Goal: Entertainment & Leisure: Consume media (video, audio)

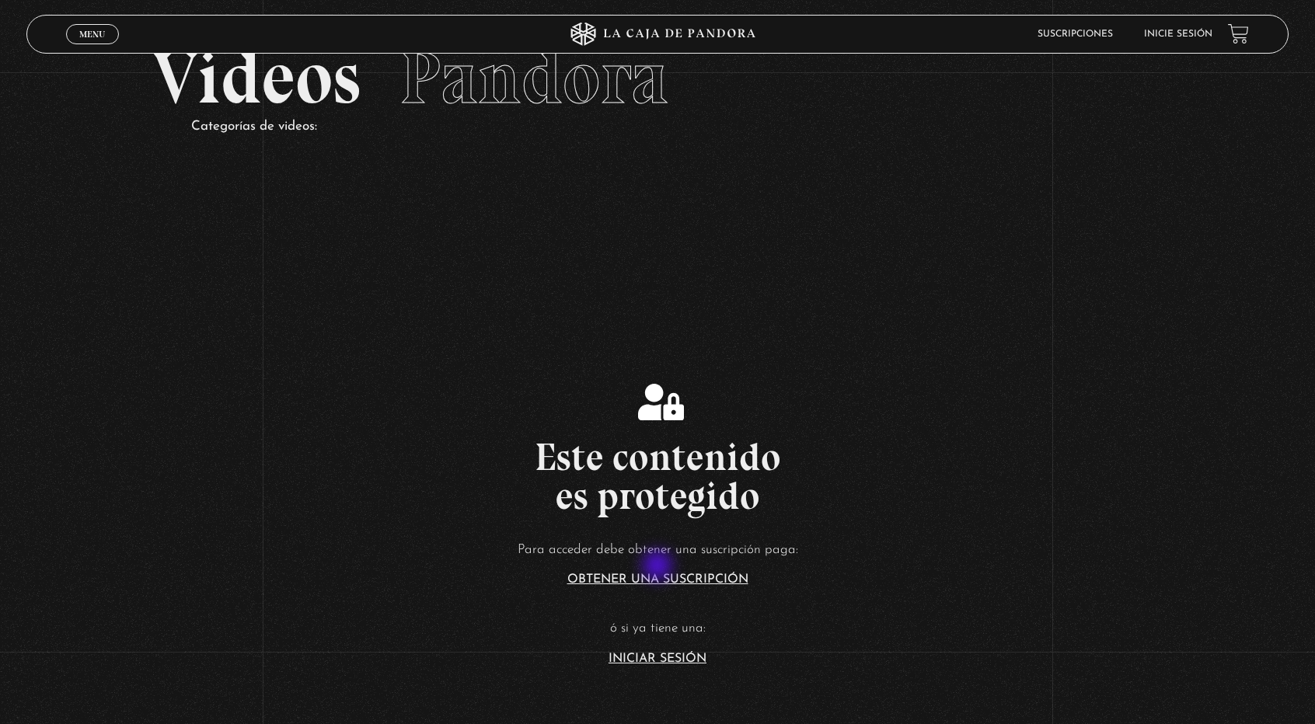
scroll to position [233, 0]
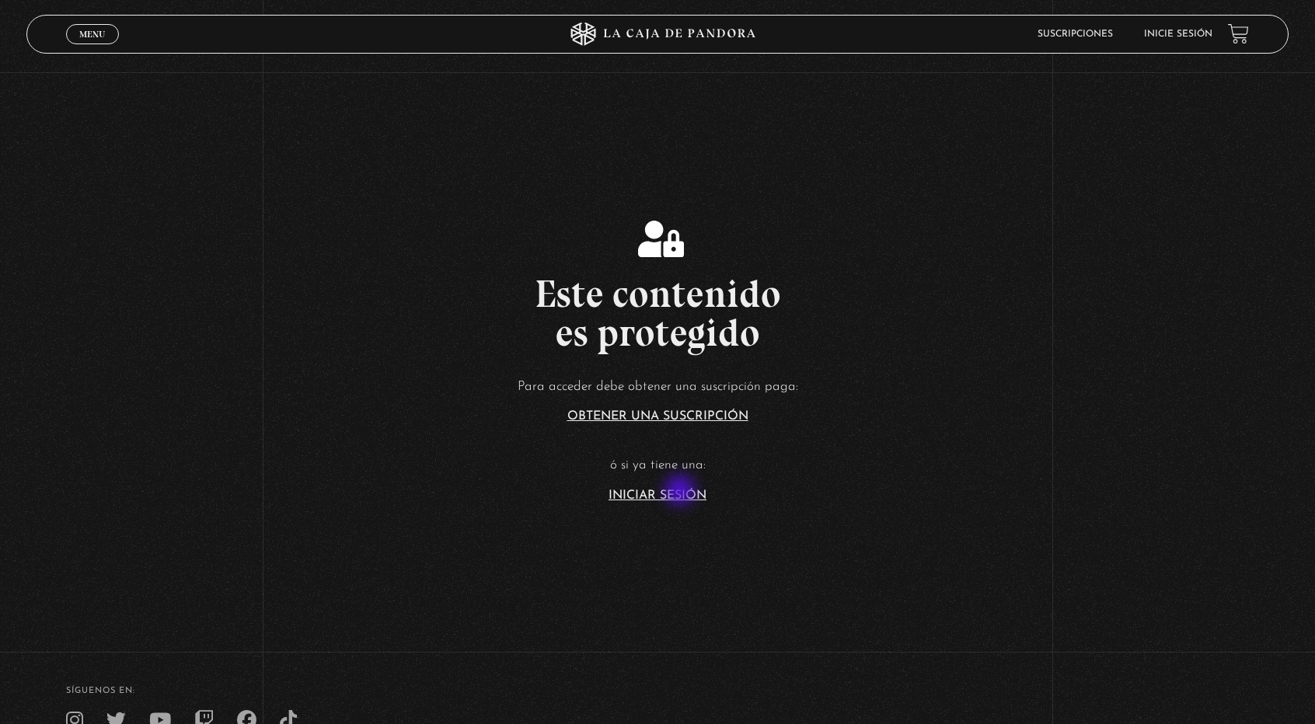
click at [681, 492] on link "Iniciar Sesión" at bounding box center [657, 495] width 98 height 12
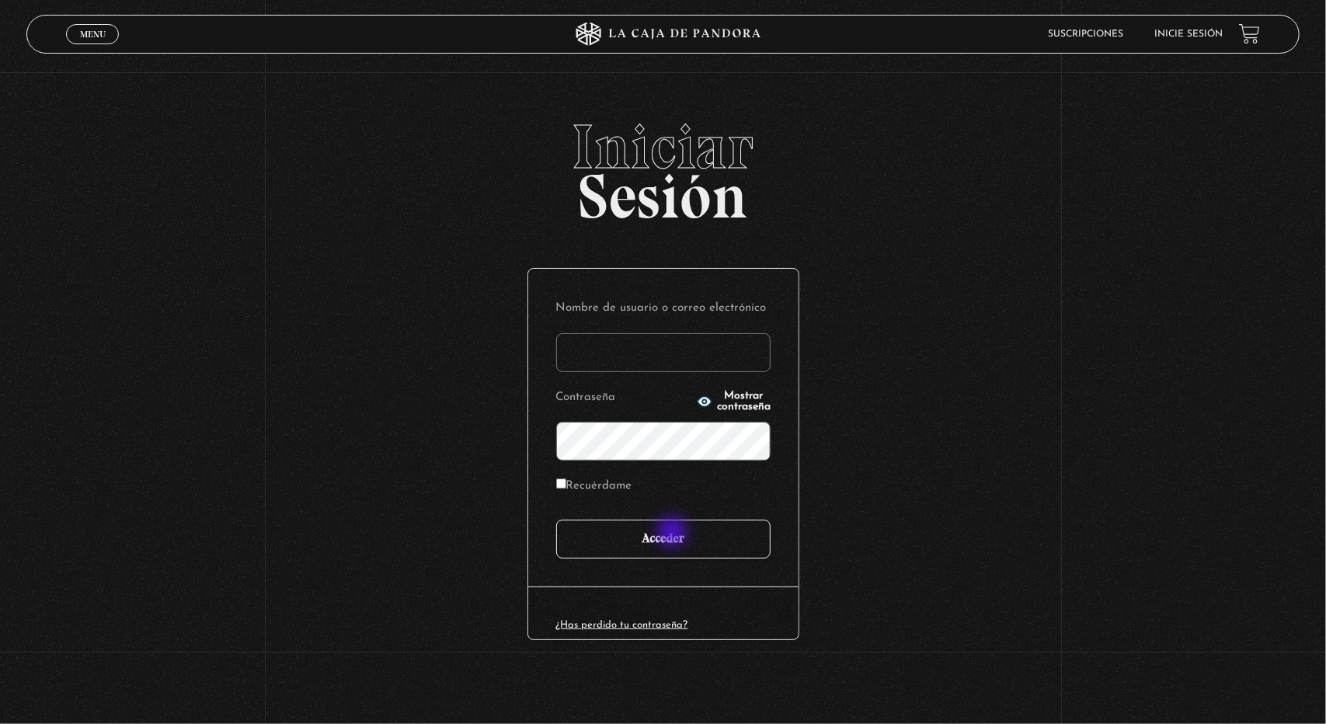
type input "luvidane07@gmail.com"
click at [674, 534] on input "Acceder" at bounding box center [663, 539] width 214 height 39
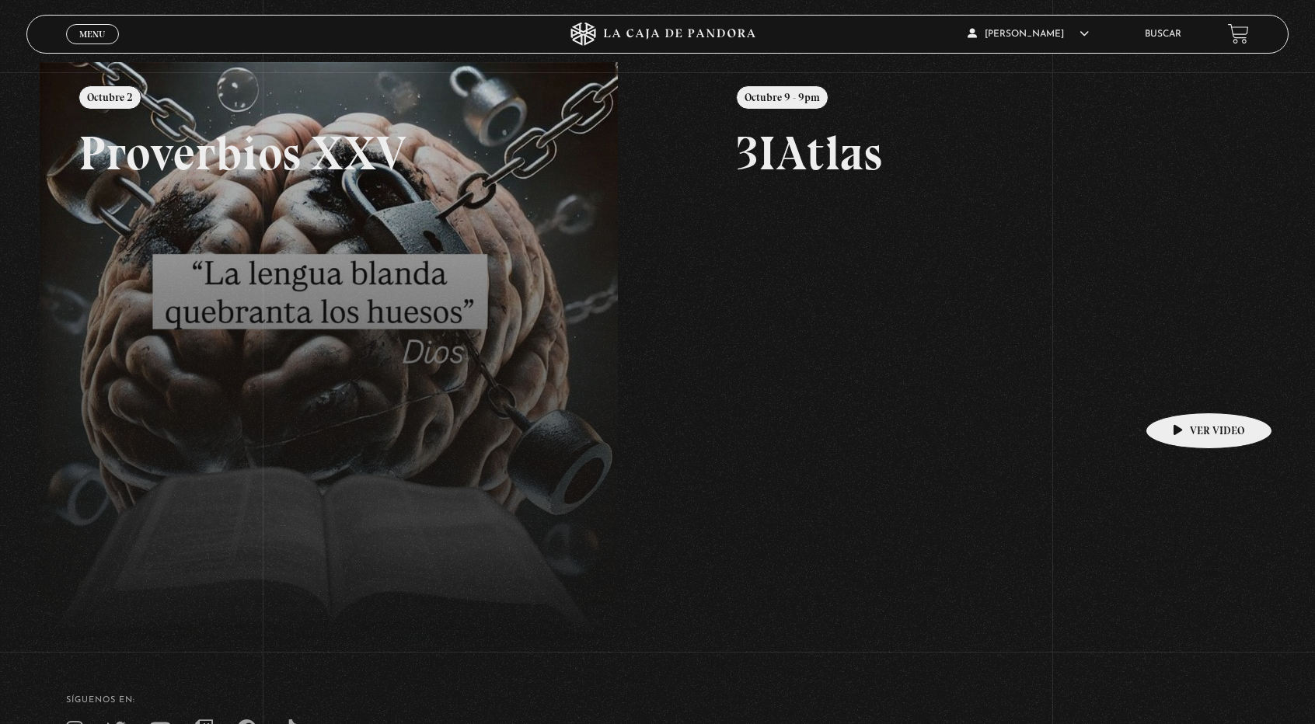
scroll to position [201, 0]
